Goal: Task Accomplishment & Management: Manage account settings

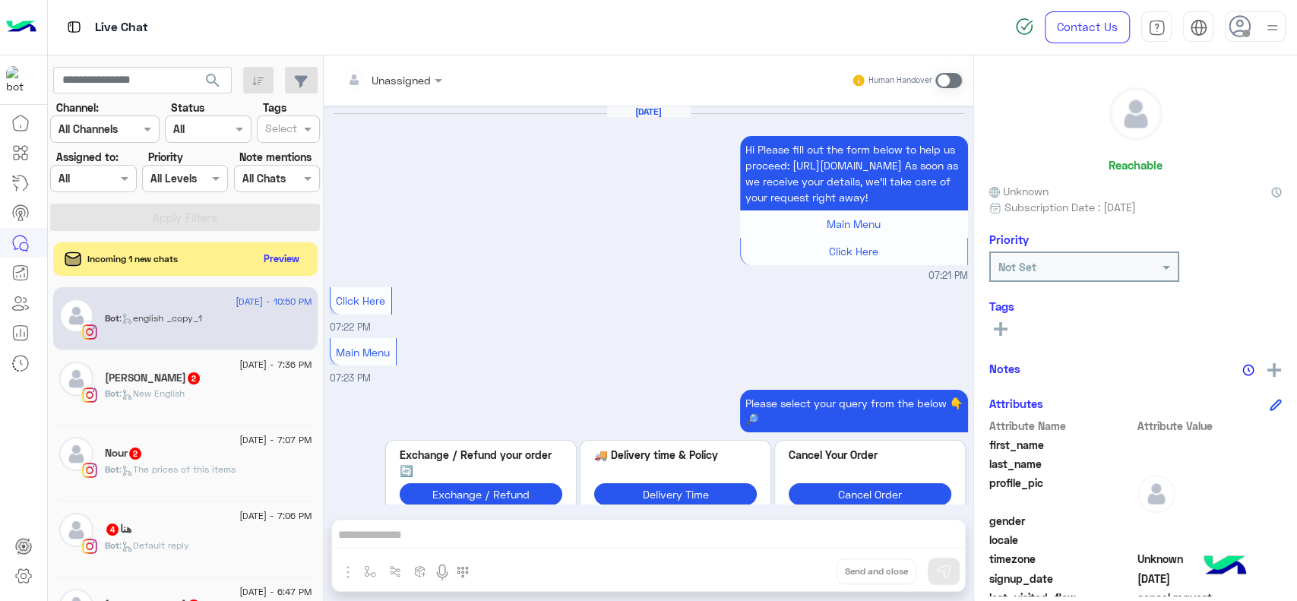
scroll to position [7, 0]
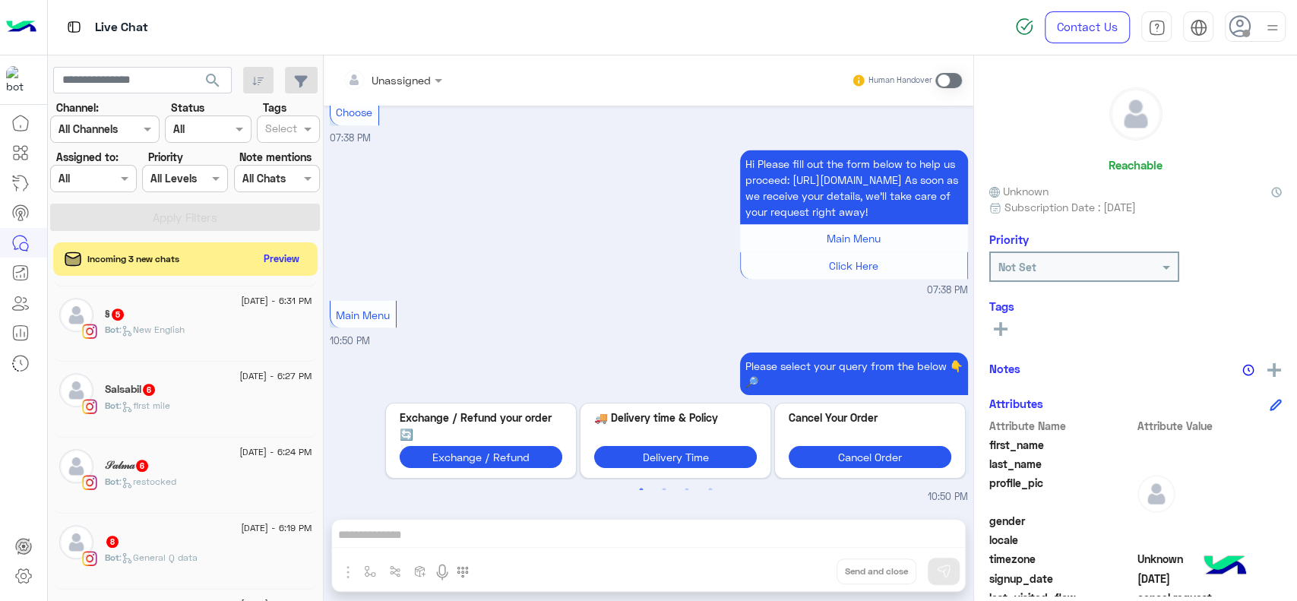
click at [19, 27] on img at bounding box center [21, 27] width 30 height 32
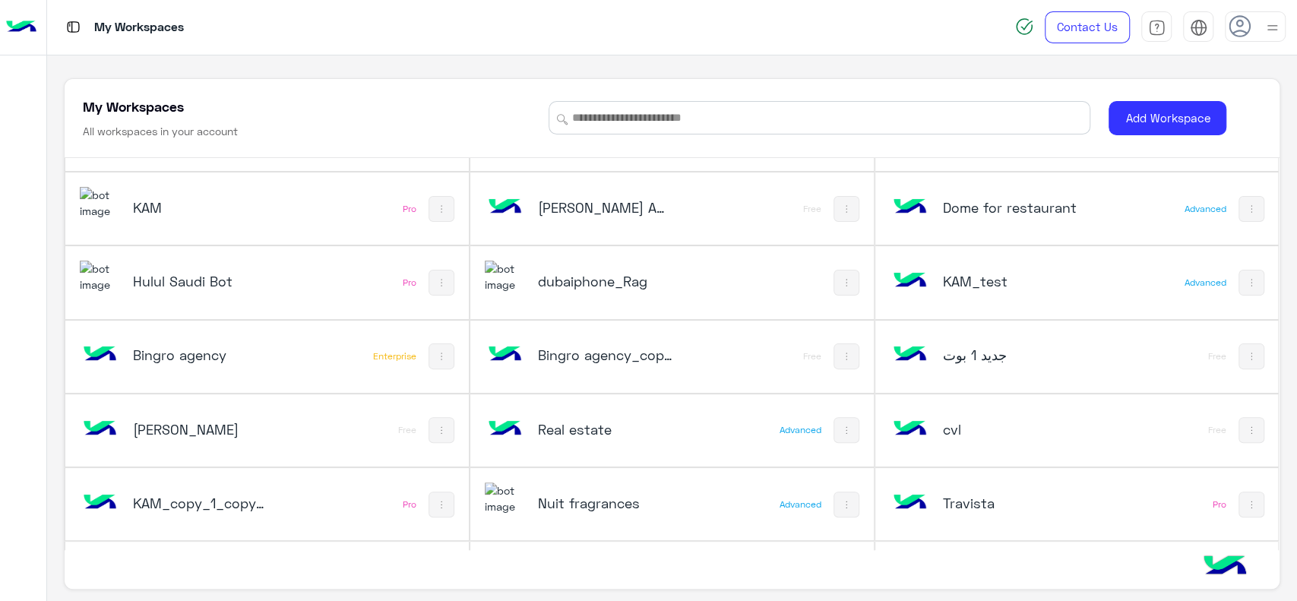
scroll to position [239, 0]
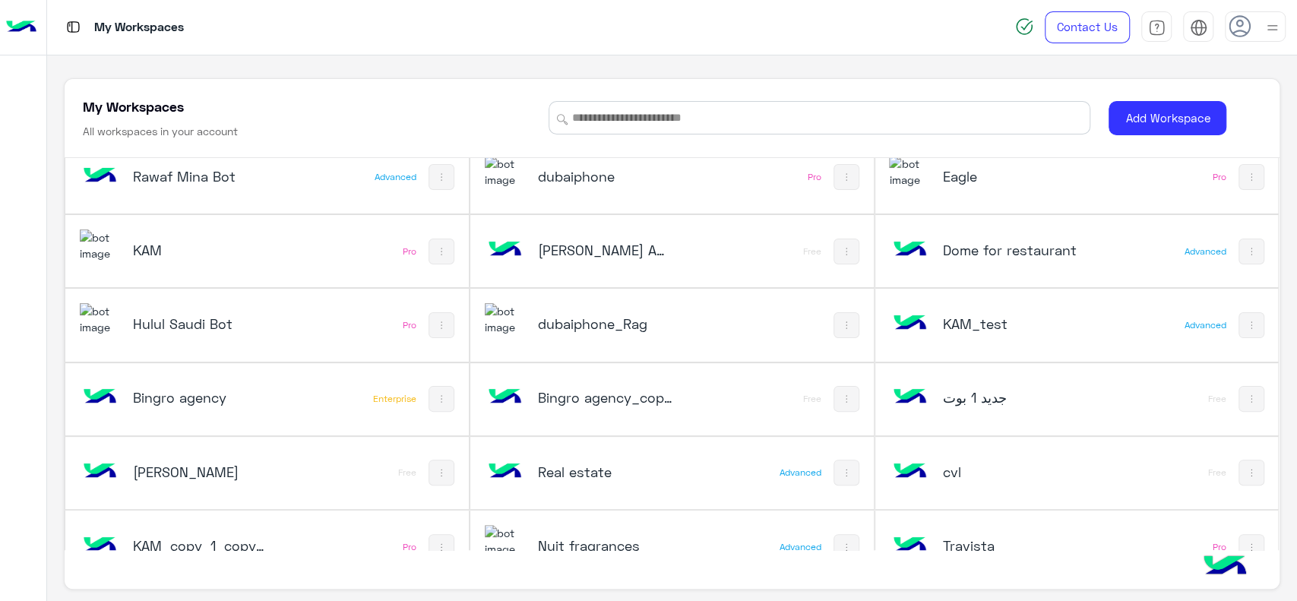
click at [640, 174] on h5 "dubaiphone" at bounding box center [605, 176] width 135 height 18
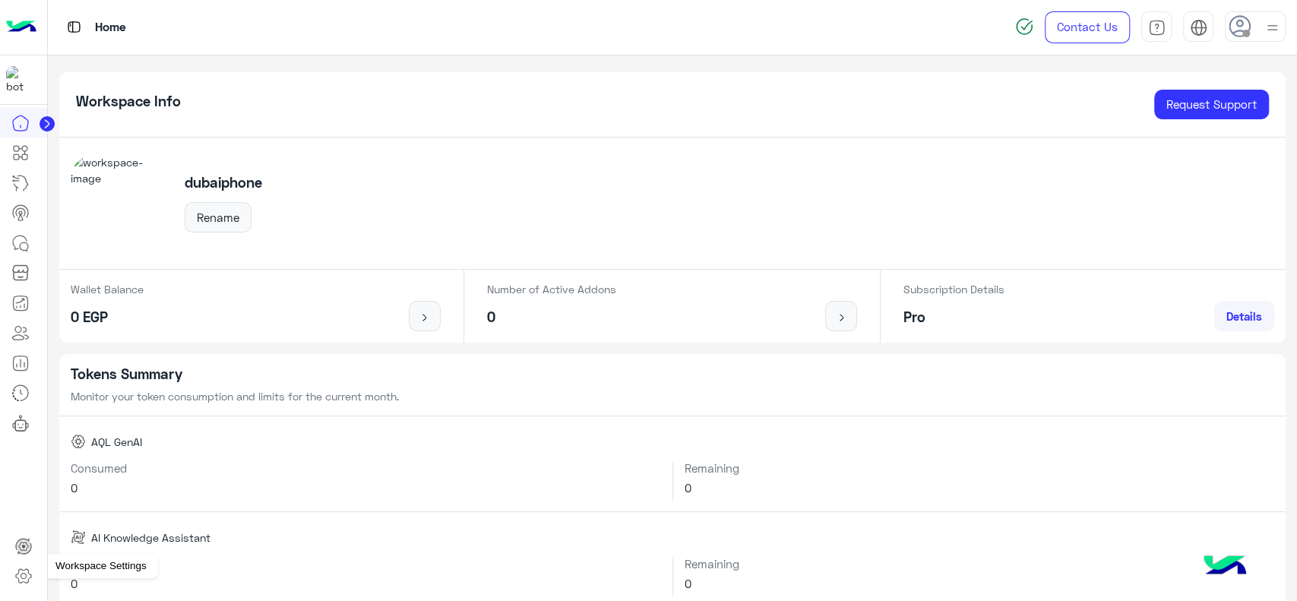
click at [22, 573] on icon at bounding box center [23, 576] width 18 height 18
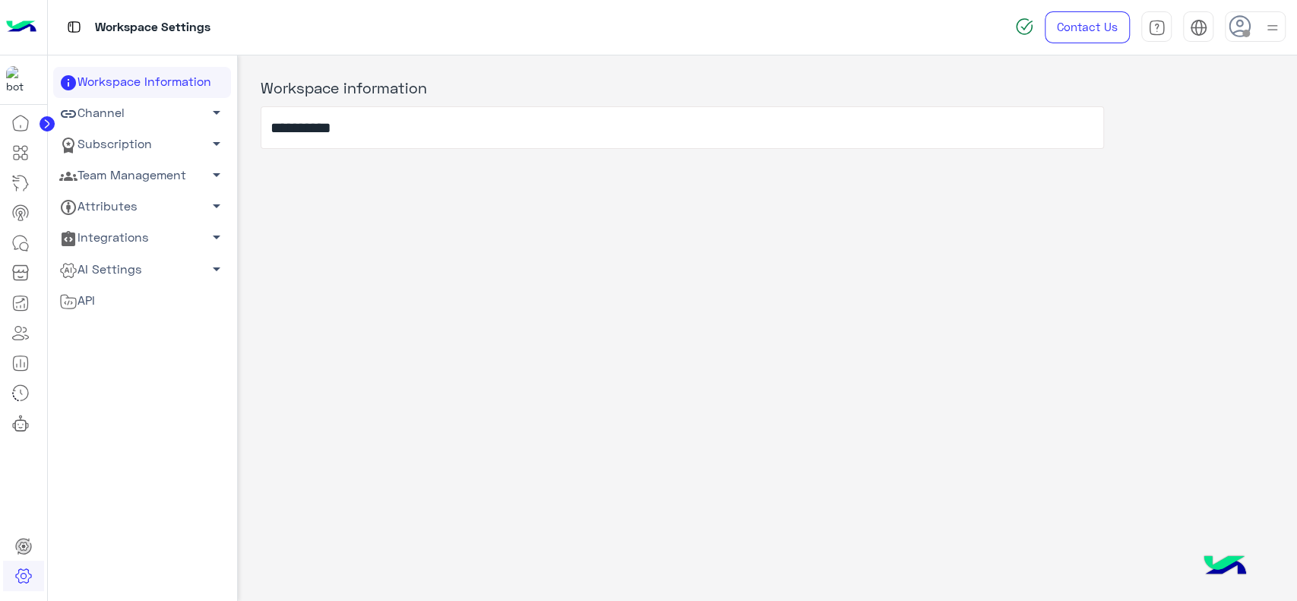
click at [158, 178] on link "Team Management arrow_drop_down" at bounding box center [142, 175] width 178 height 31
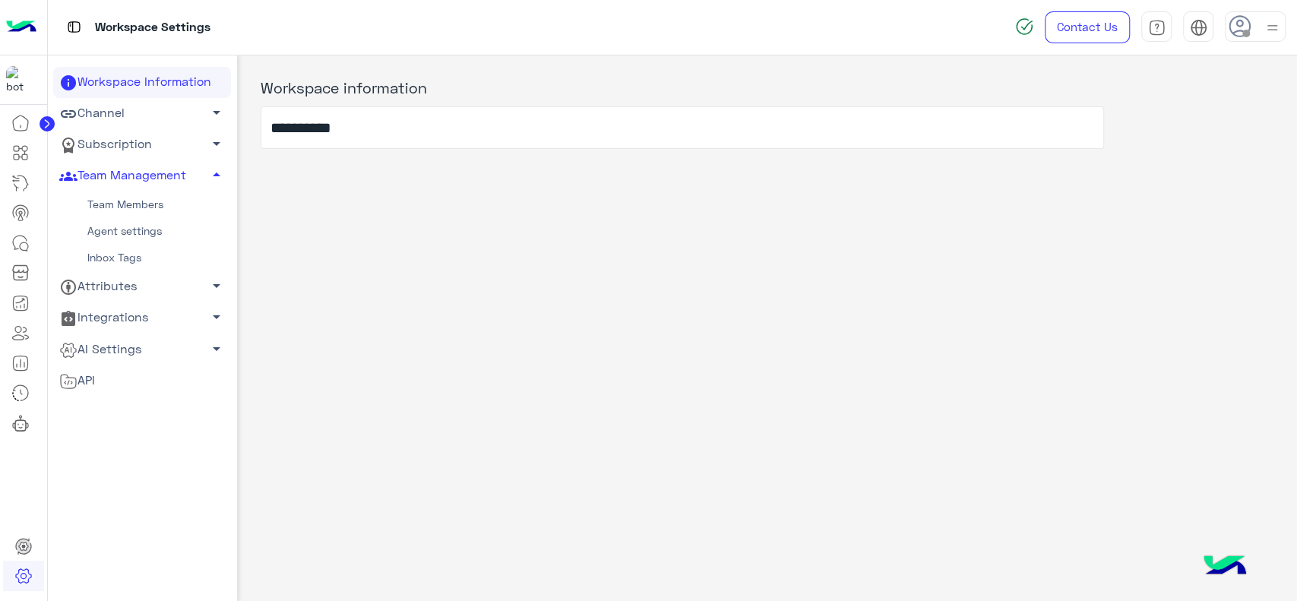
click at [132, 197] on link "Team Members" at bounding box center [142, 204] width 178 height 27
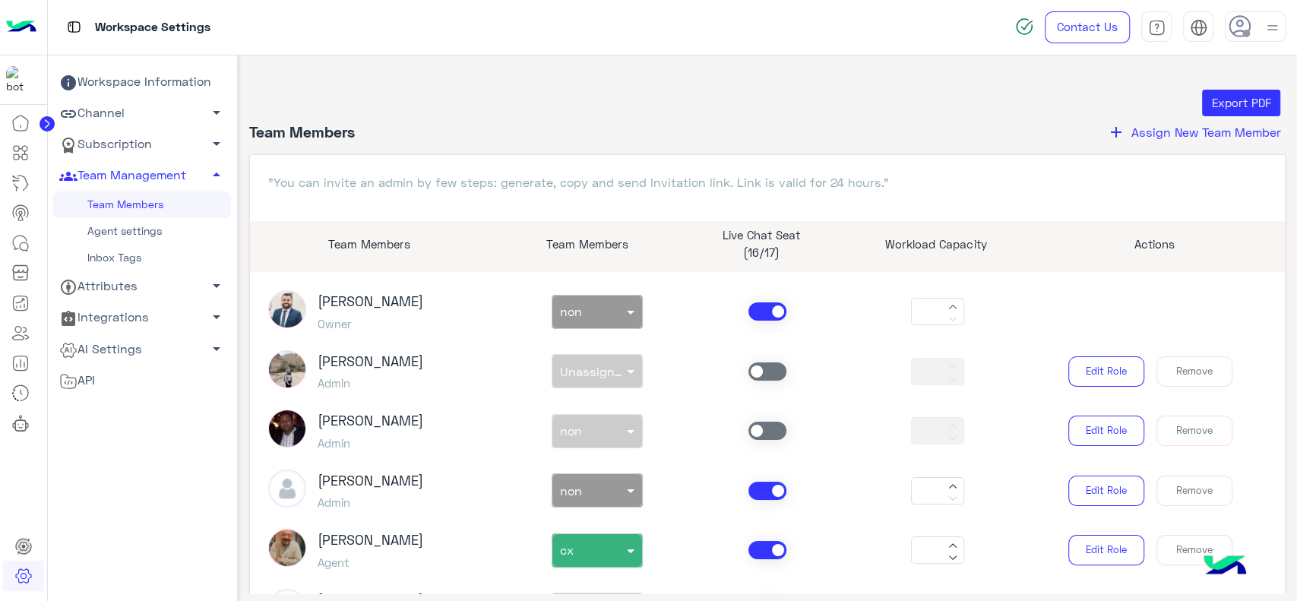
click at [139, 150] on link "Subscription arrow_drop_down" at bounding box center [142, 144] width 178 height 31
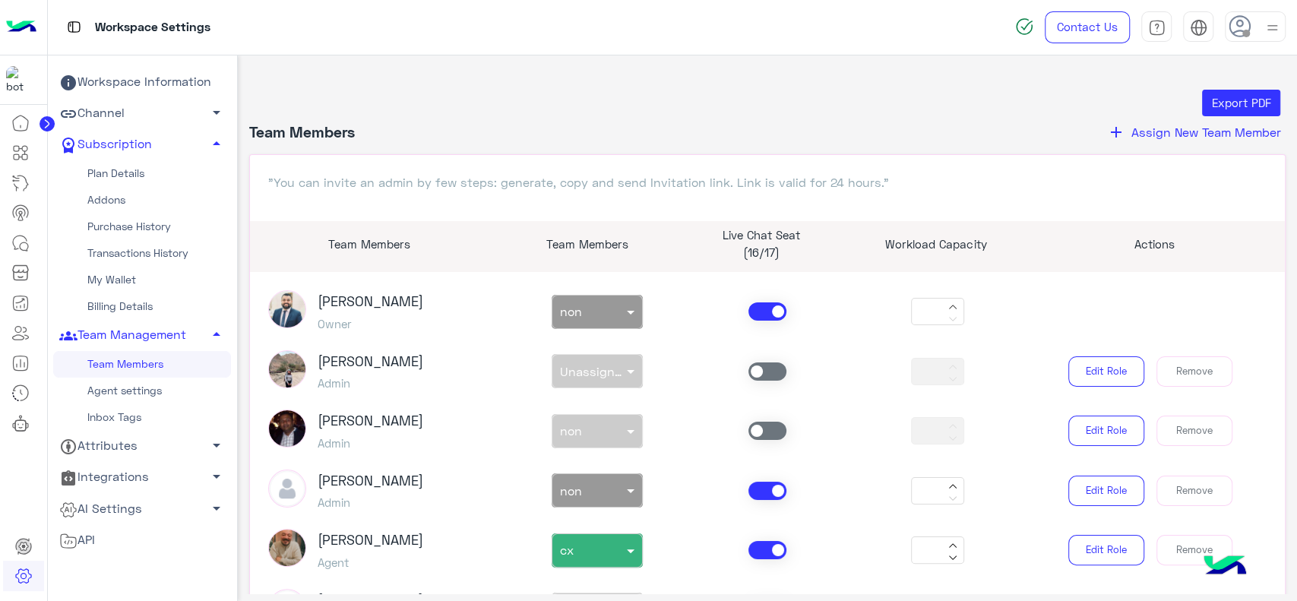
click at [119, 173] on link "Plan Details" at bounding box center [142, 173] width 178 height 27
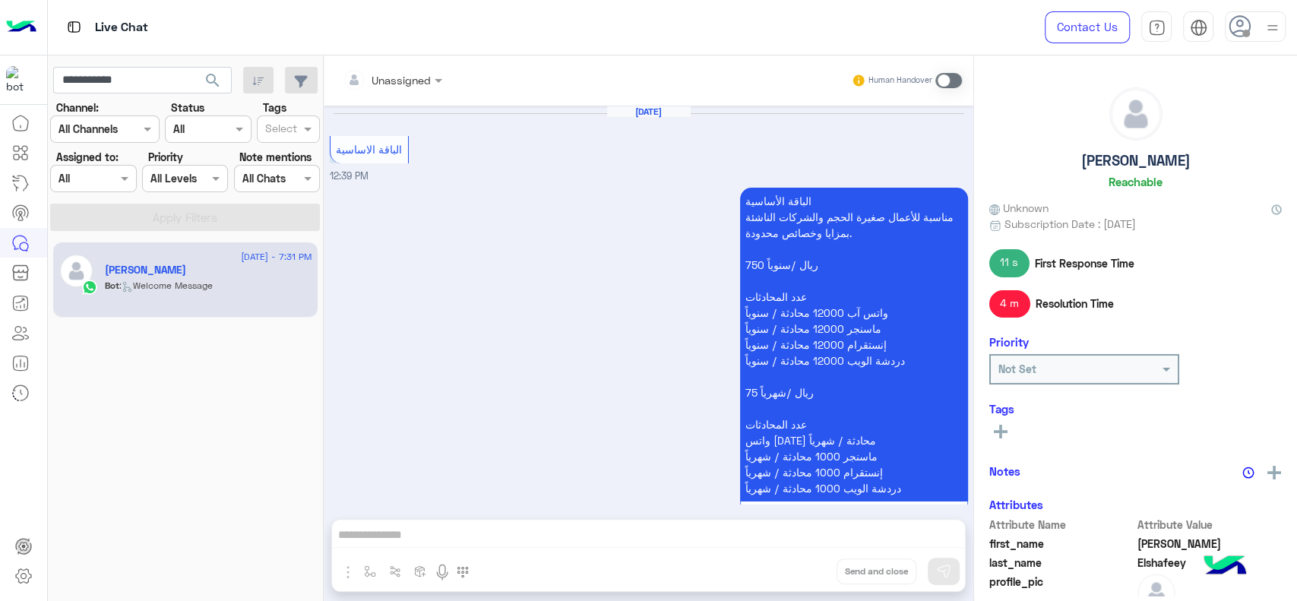
scroll to position [1106, 0]
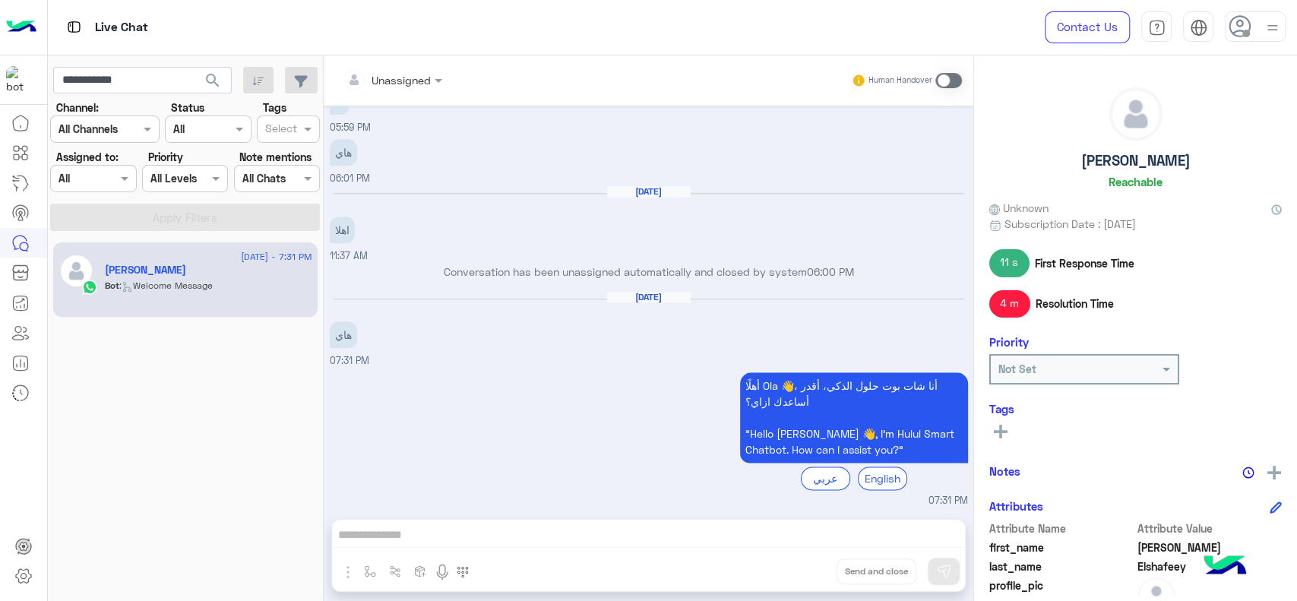
click at [25, 29] on img at bounding box center [21, 27] width 30 height 32
